Goal: Task Accomplishment & Management: Manage account settings

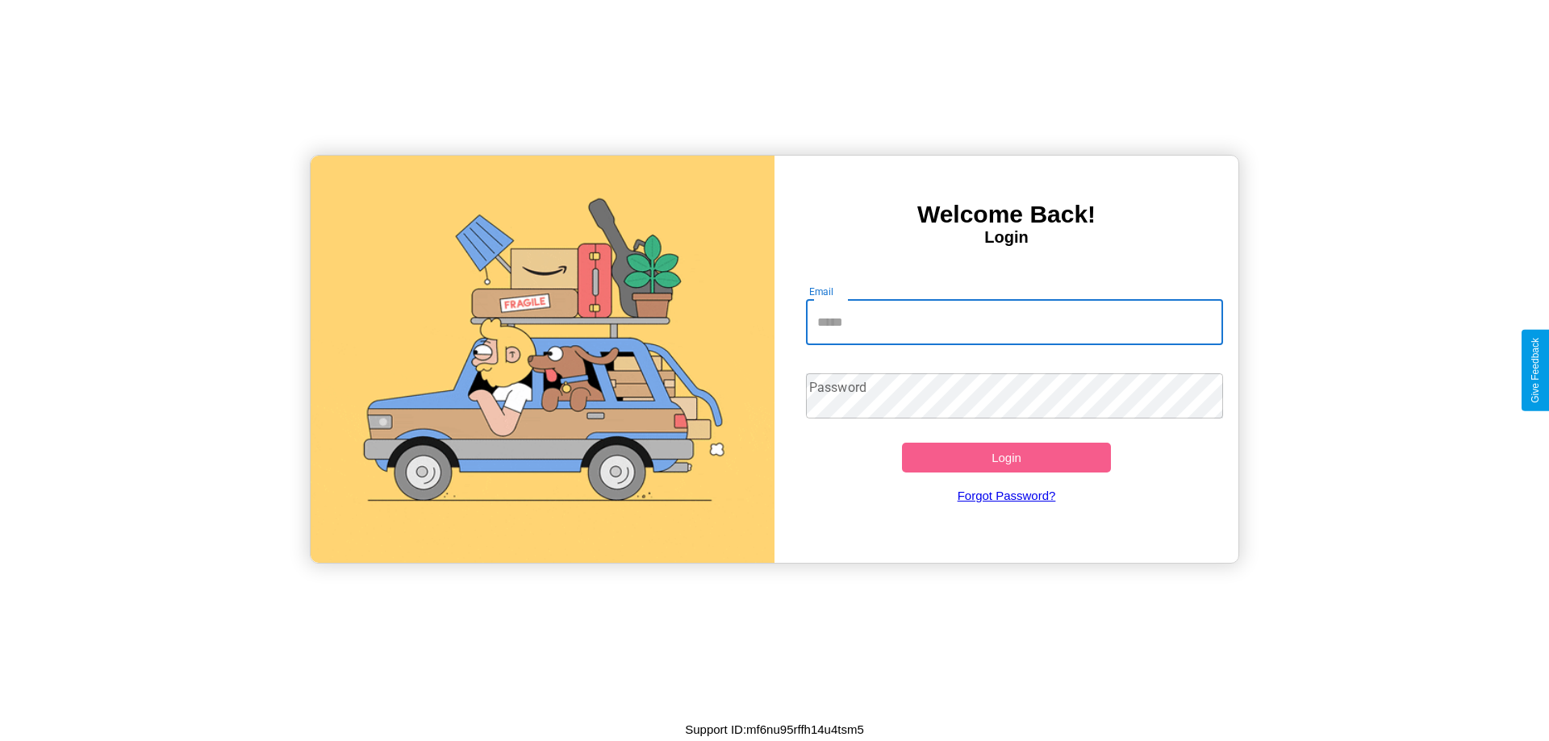
click at [1014, 322] on input "Email" at bounding box center [1015, 322] width 418 height 45
type input "**********"
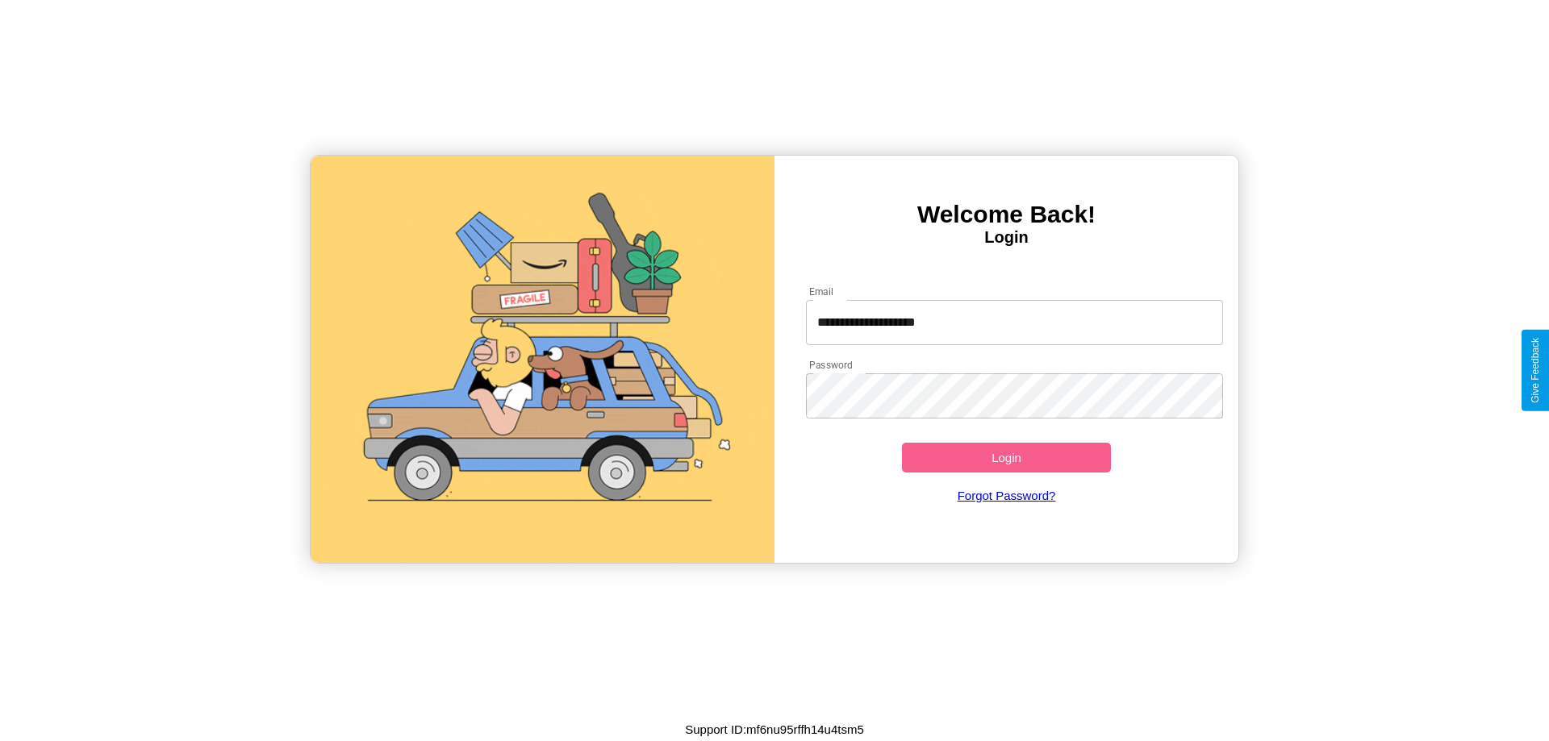
click at [1006, 457] on button "Login" at bounding box center [1006, 458] width 209 height 30
